Goal: Transaction & Acquisition: Purchase product/service

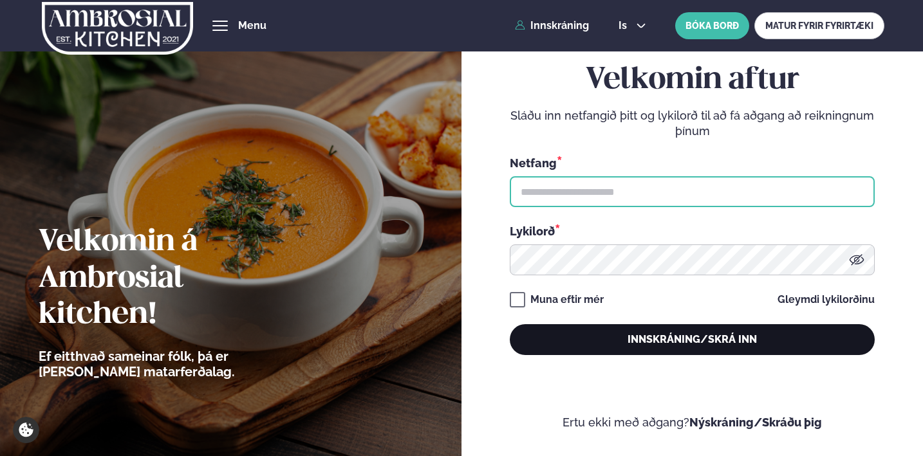
type input "**********"
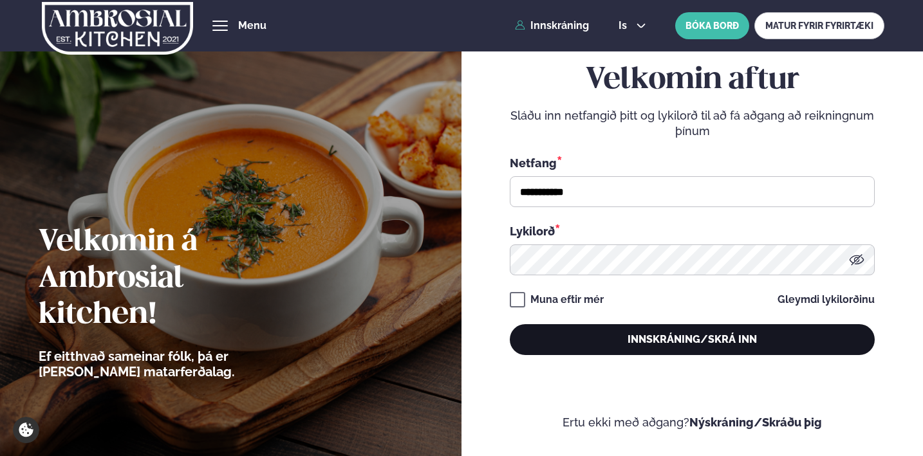
click at [687, 344] on button "Innskráning/Skrá inn" at bounding box center [692, 339] width 365 height 31
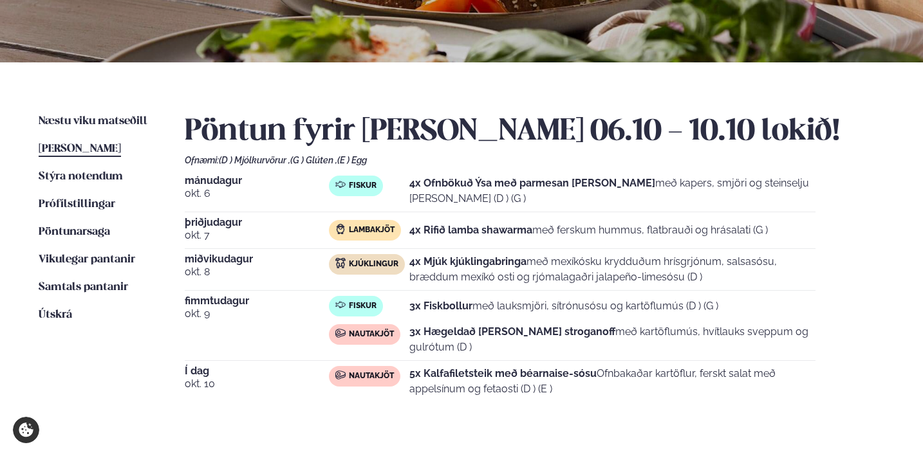
scroll to position [230, 0]
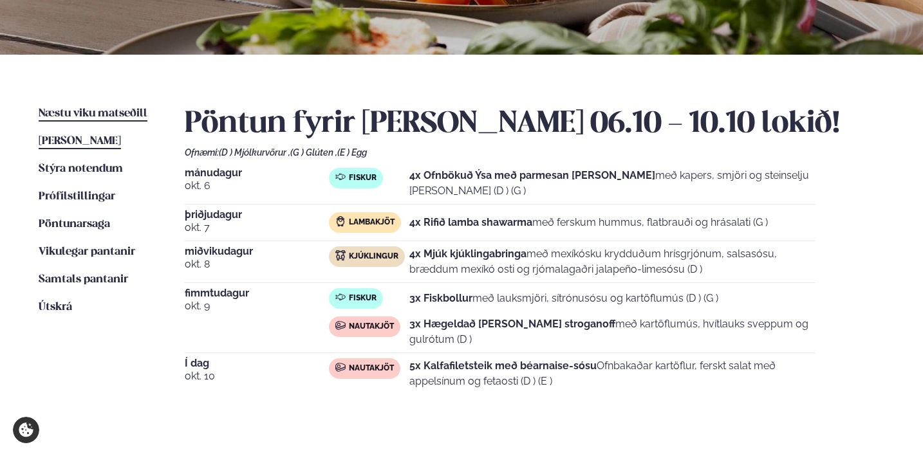
click at [88, 109] on span "Næstu viku matseðill" at bounding box center [93, 113] width 109 height 11
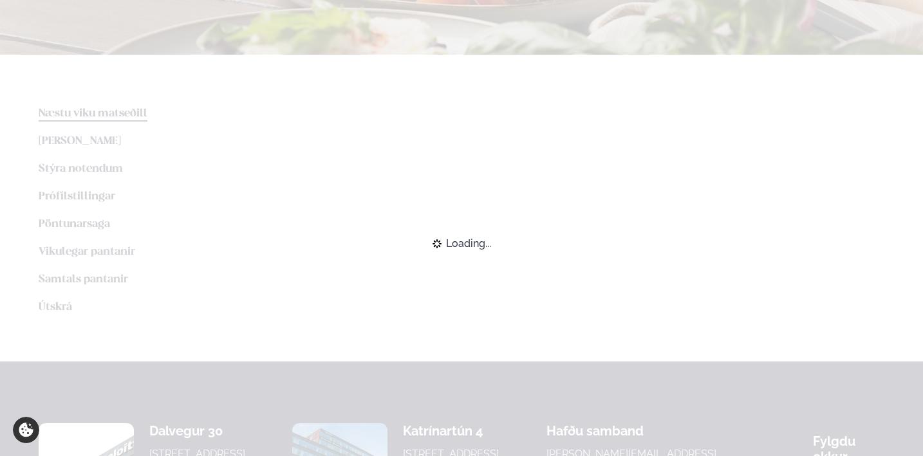
click at [88, 109] on div "Næstu [PERSON_NAME] matseðill Næsta vika [PERSON_NAME] matseðill Þessa [PERSON_…" at bounding box center [461, 208] width 923 height 307
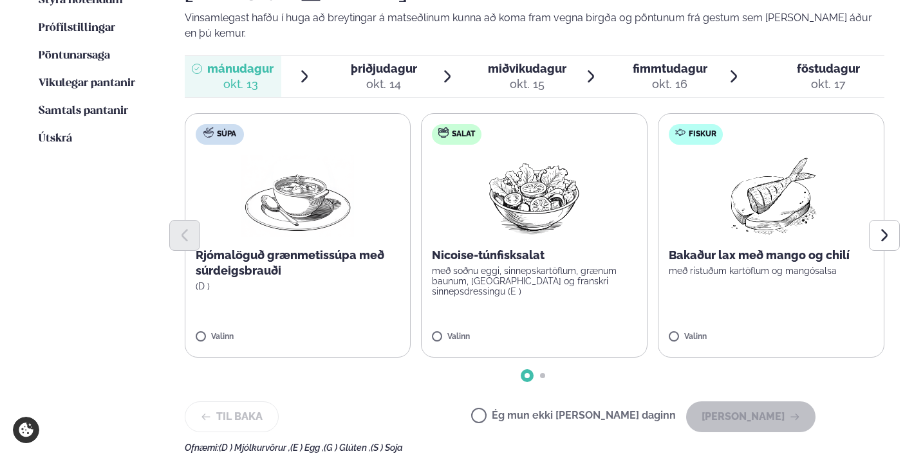
scroll to position [400, 0]
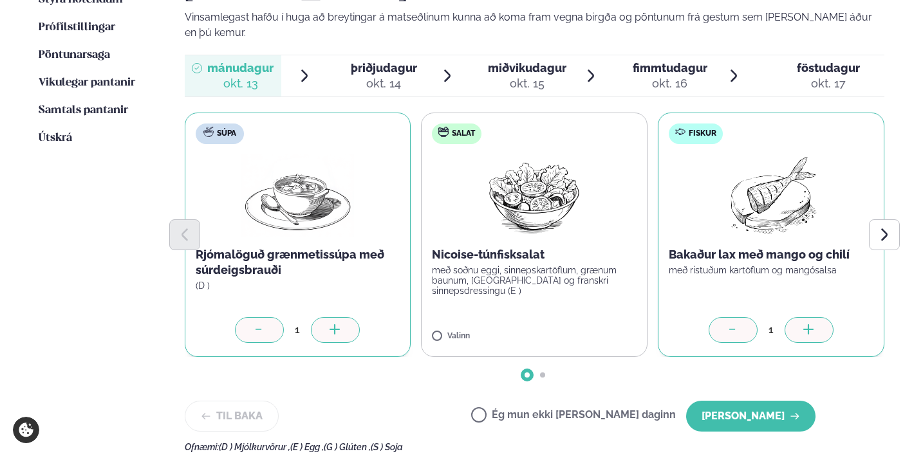
click at [814, 324] on icon at bounding box center [809, 330] width 13 height 13
click at [771, 401] on button "[PERSON_NAME]" at bounding box center [750, 416] width 129 height 31
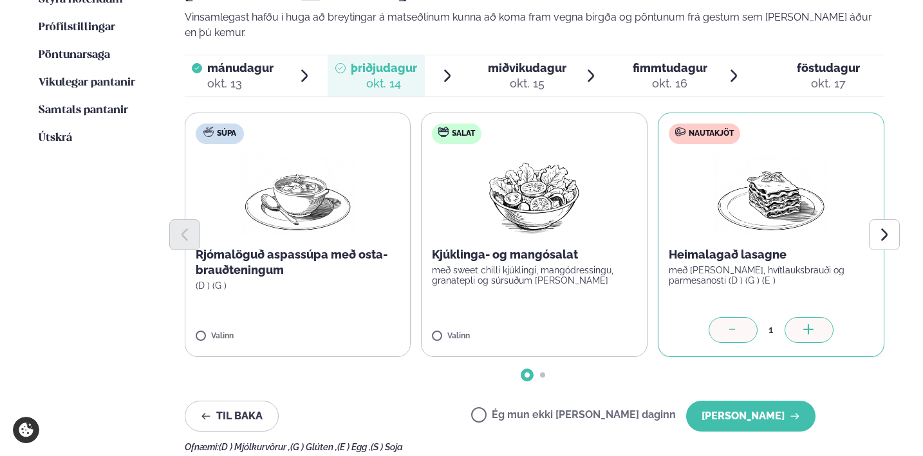
click at [804, 324] on icon at bounding box center [809, 330] width 13 height 13
click at [761, 401] on button "[PERSON_NAME]" at bounding box center [750, 416] width 129 height 31
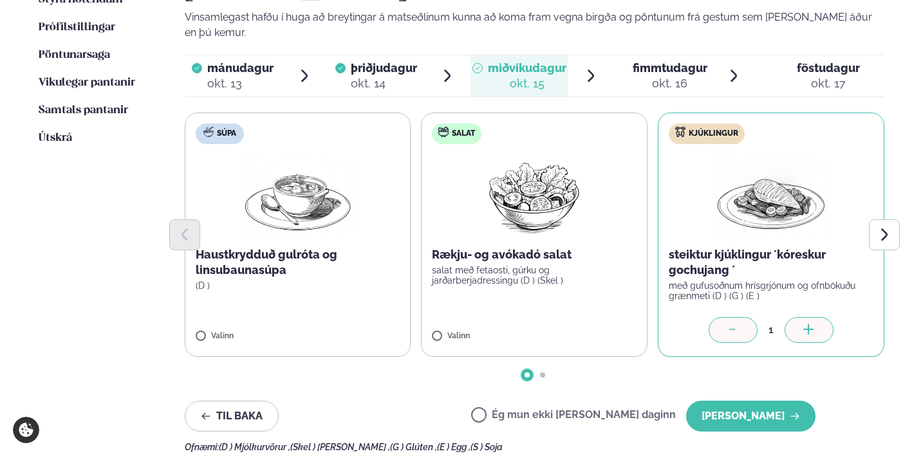
click at [807, 324] on icon at bounding box center [809, 330] width 13 height 13
click at [753, 401] on button "[PERSON_NAME]" at bounding box center [750, 416] width 129 height 31
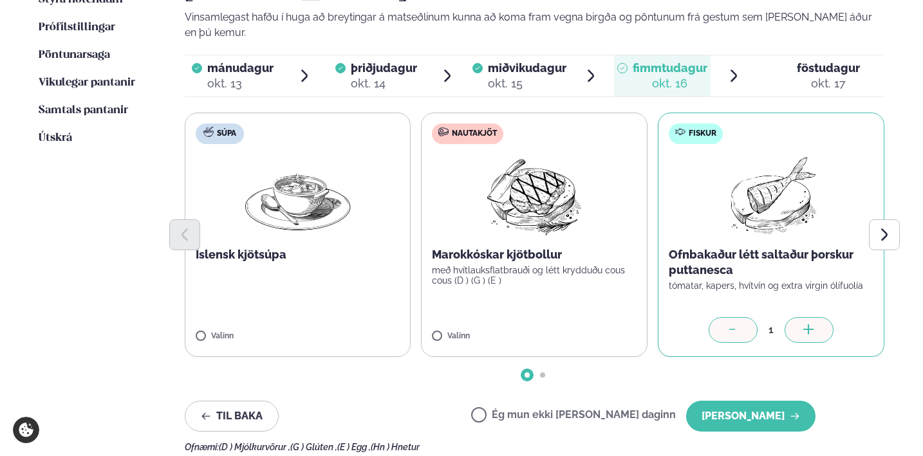
click at [803, 324] on icon at bounding box center [809, 330] width 13 height 13
click at [727, 324] on icon at bounding box center [733, 330] width 13 height 13
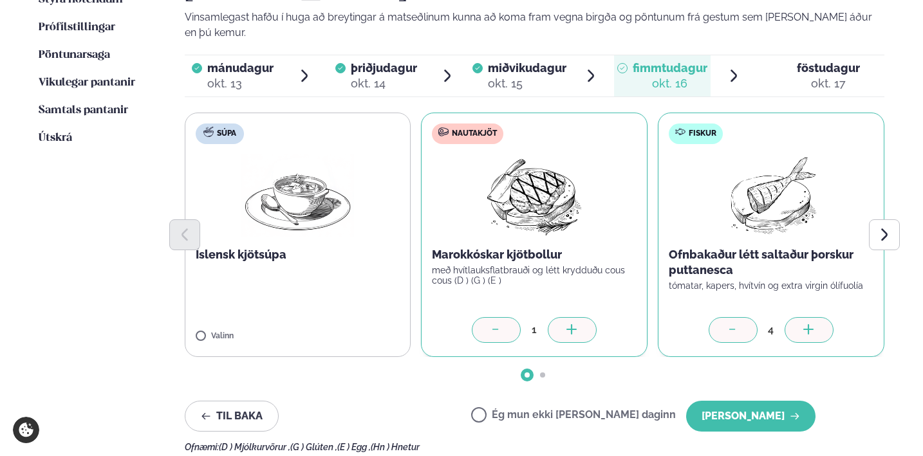
click at [731, 324] on icon at bounding box center [733, 330] width 13 height 13
click at [574, 324] on icon at bounding box center [572, 330] width 13 height 13
click at [727, 324] on icon at bounding box center [733, 330] width 13 height 13
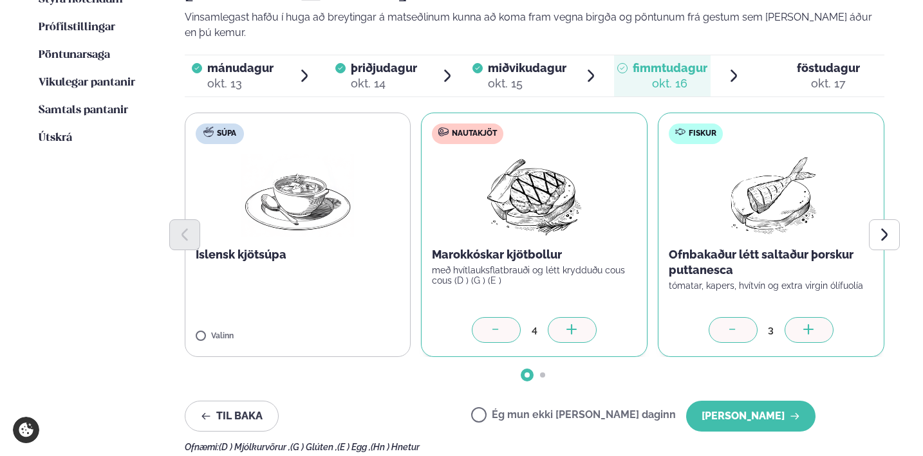
click at [727, 324] on icon at bounding box center [733, 330] width 13 height 13
click at [727, 275] on label "Fiskur Ofnbakaður létt saltaður þorskur puttanesca tómatar, kapers, hvítvín og …" at bounding box center [771, 235] width 227 height 245
click at [729, 324] on icon at bounding box center [732, 330] width 13 height 13
click at [732, 324] on icon at bounding box center [733, 330] width 13 height 13
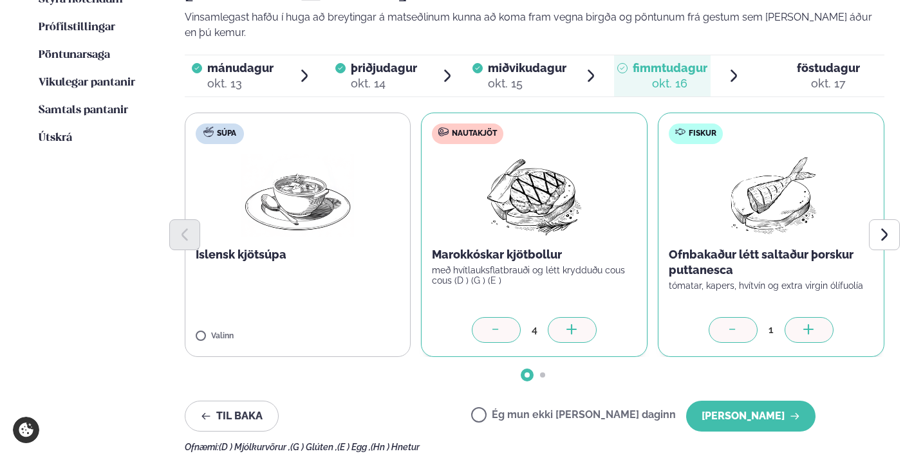
click at [732, 275] on label "Fiskur Ofnbakaður létt saltaður þorskur puttanesca tómatar, kapers, hvítvín og …" at bounding box center [771, 235] width 227 height 245
click at [732, 324] on icon at bounding box center [733, 330] width 13 height 13
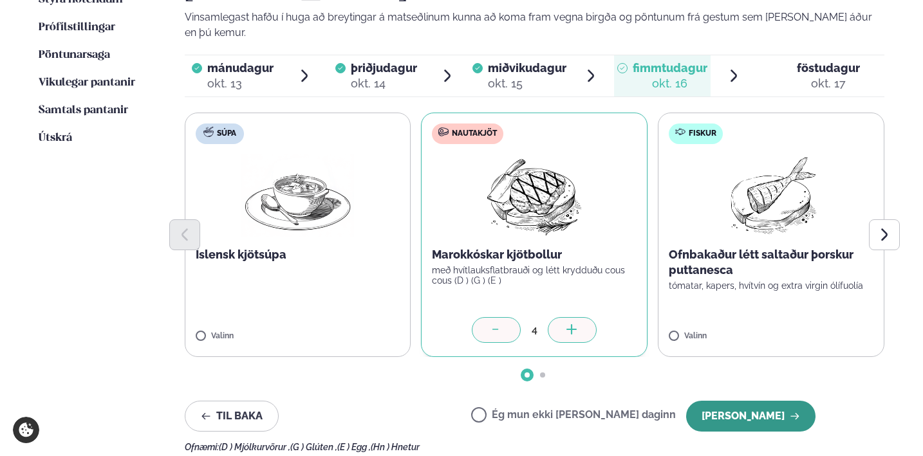
click at [746, 401] on button "[PERSON_NAME]" at bounding box center [750, 416] width 129 height 31
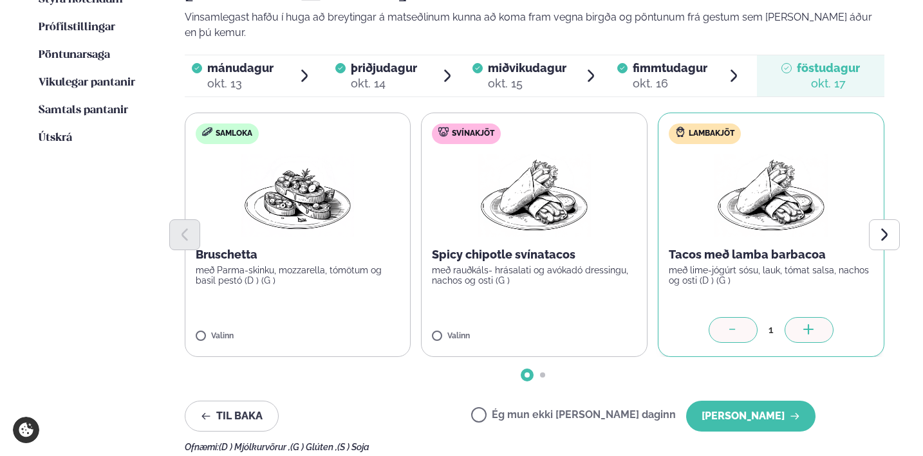
click at [810, 324] on icon at bounding box center [809, 330] width 13 height 13
click at [778, 401] on button "[PERSON_NAME]" at bounding box center [750, 416] width 129 height 31
